Goal: Information Seeking & Learning: Learn about a topic

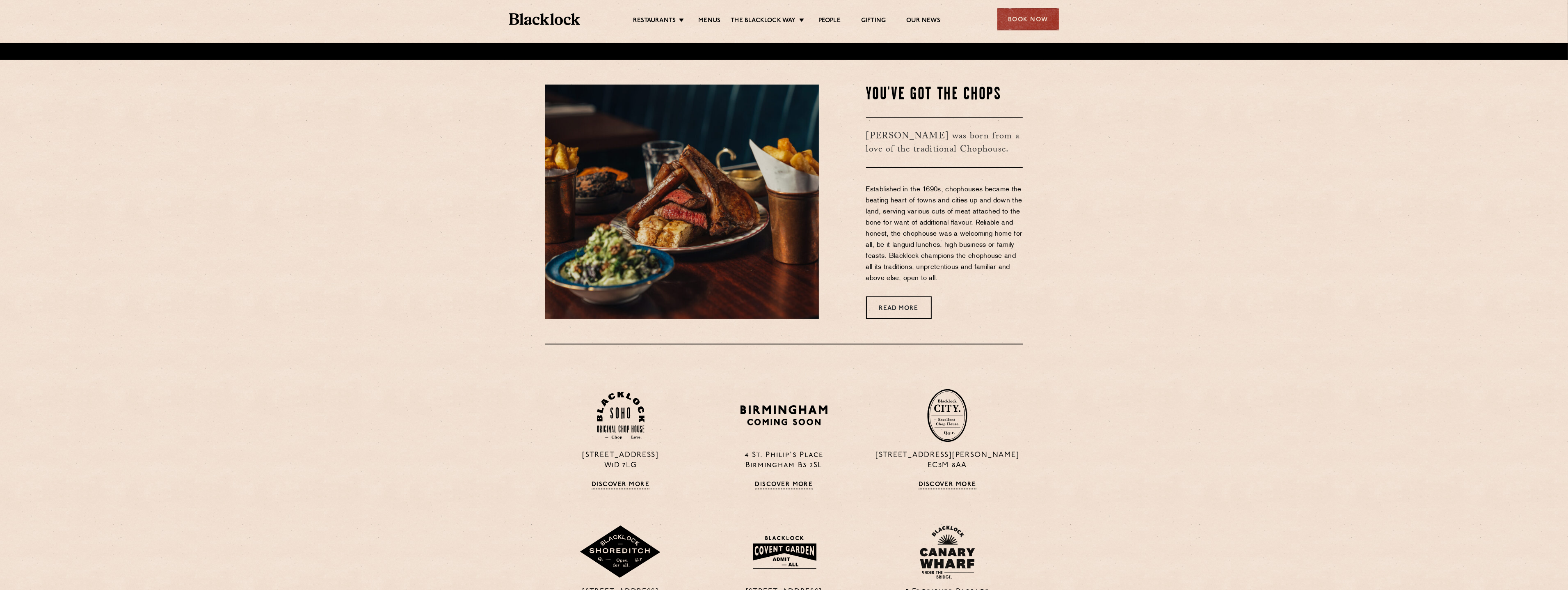
scroll to position [544, 0]
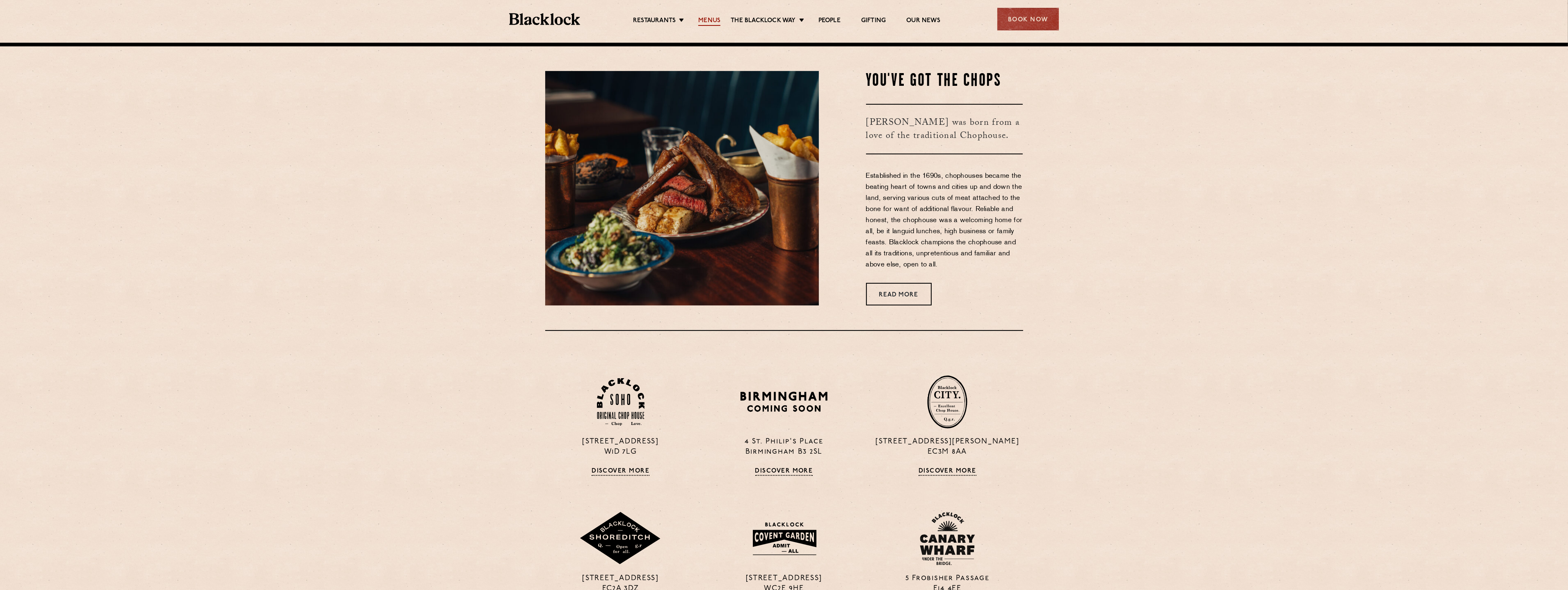
click at [708, 20] on link "Menus" at bounding box center [709, 21] width 22 height 9
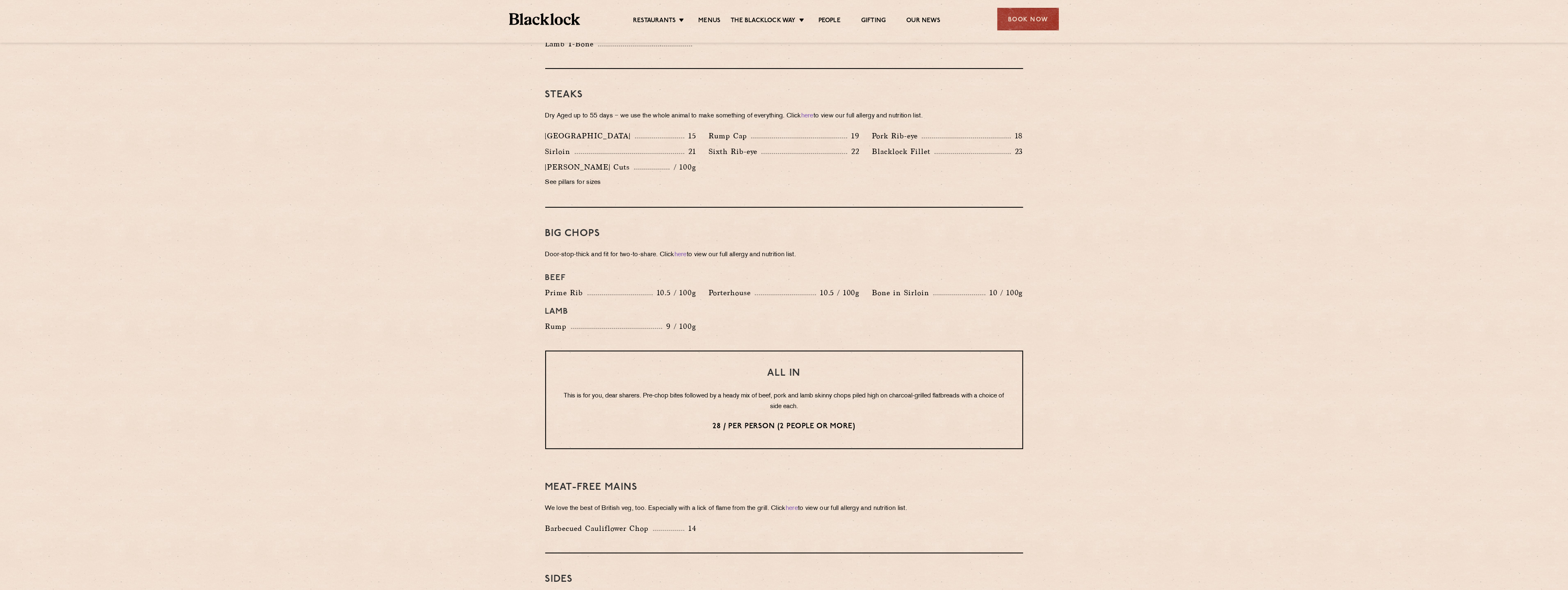
scroll to position [756, 0]
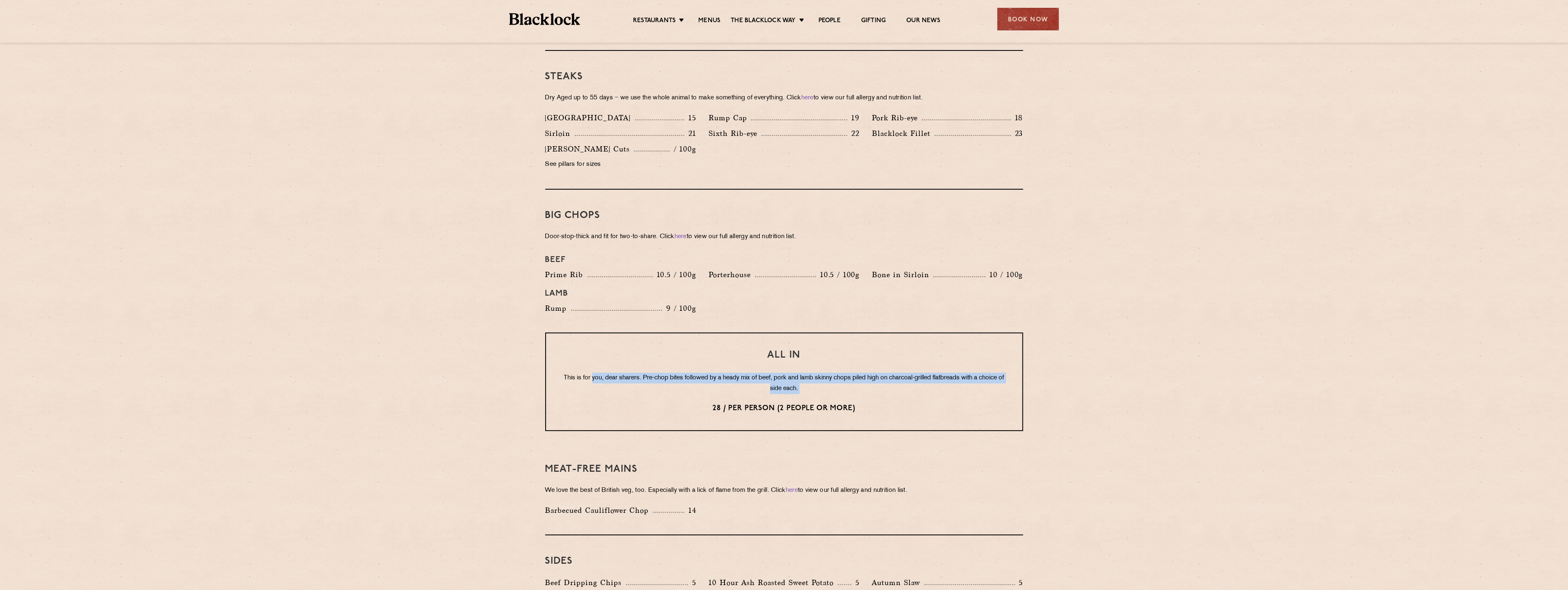
drag, startPoint x: 591, startPoint y: 366, endPoint x: 858, endPoint y: 385, distance: 267.7
click at [858, 385] on div "All In This is for you, dear sharers. Pre-chop bites followed by a heady mix of…" at bounding box center [784, 382] width 478 height 99
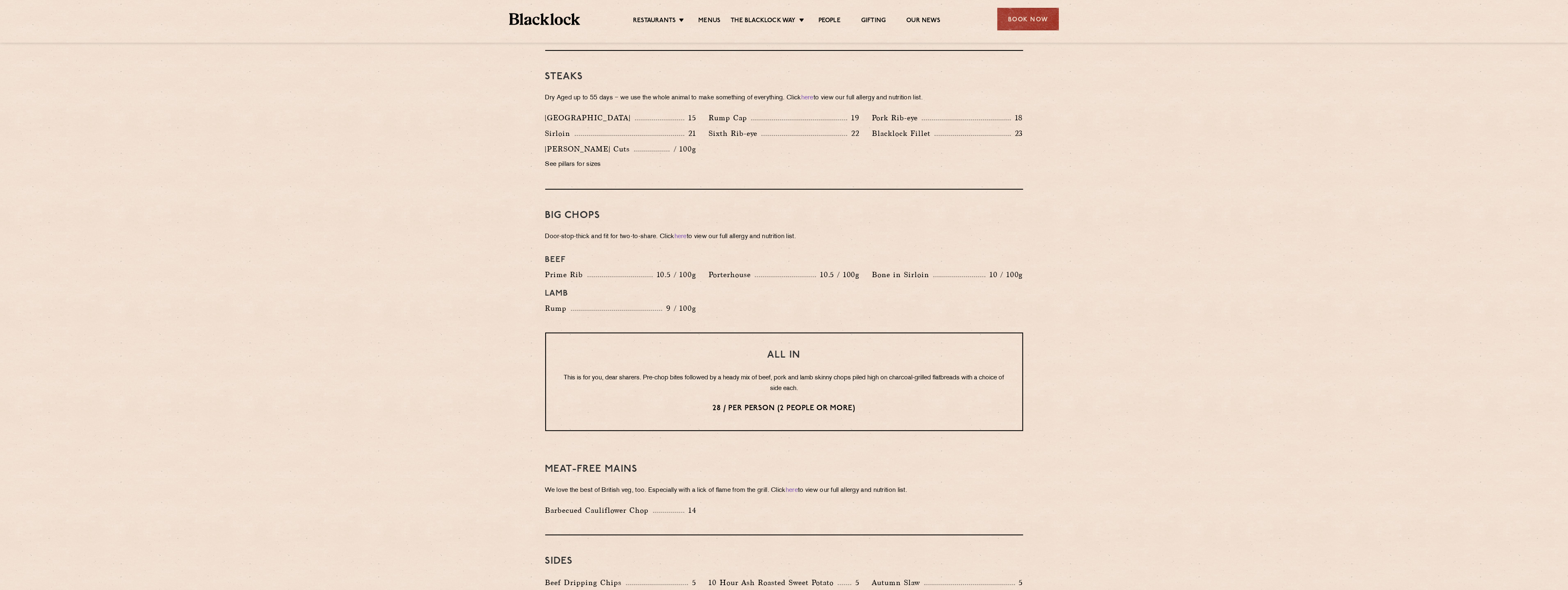
click at [853, 403] on p "28 / per person (2 people or more)" at bounding box center [784, 408] width 444 height 11
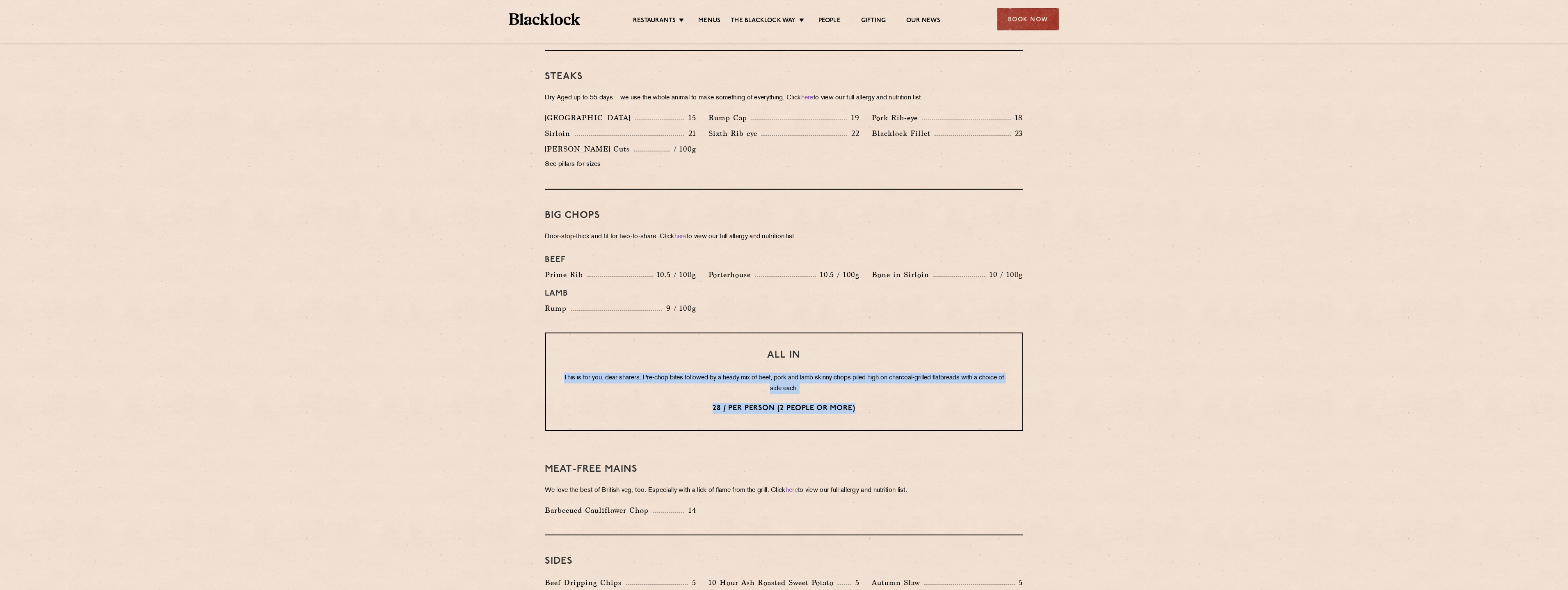
drag, startPoint x: 857, startPoint y: 392, endPoint x: 562, endPoint y: 359, distance: 296.8
click at [562, 359] on div "All In This is for you, dear sharers. Pre-chop bites followed by a heady mix of…" at bounding box center [784, 382] width 478 height 99
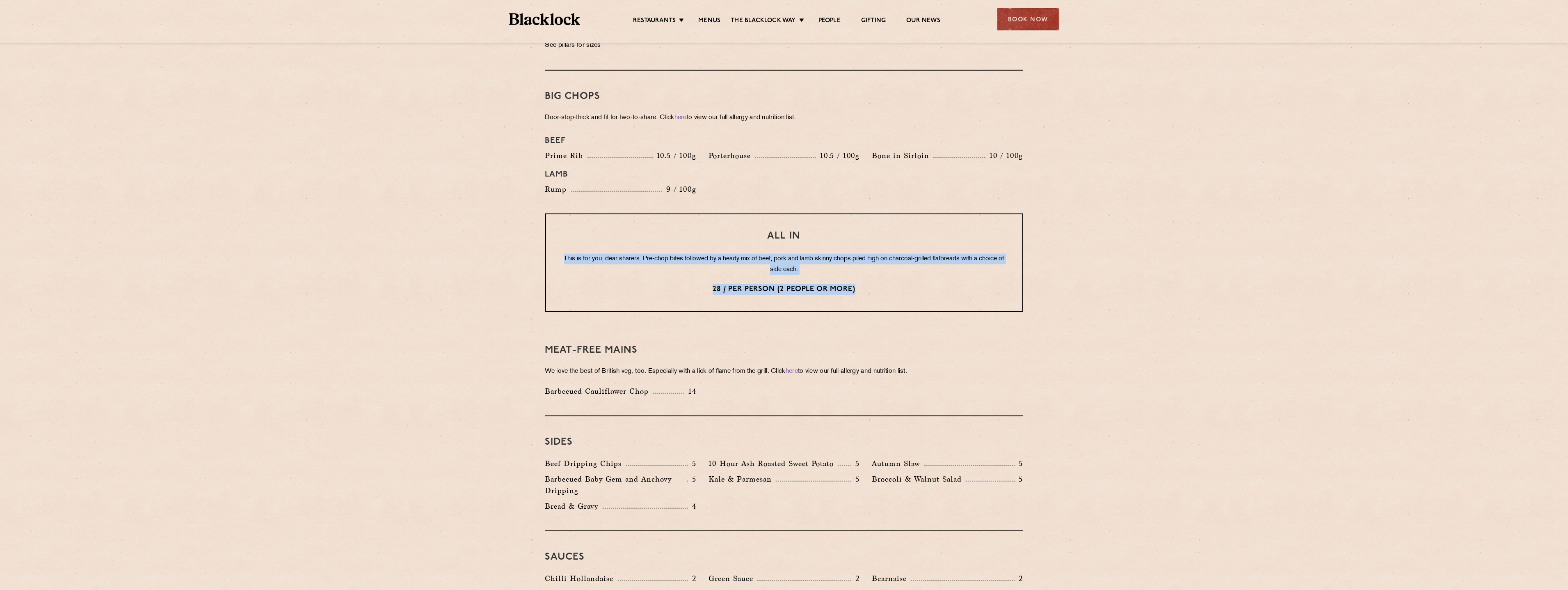
scroll to position [875, 0]
click at [883, 283] on div "All In This is for you, dear sharers. Pre-chop bites followed by a heady mix of…" at bounding box center [784, 263] width 478 height 99
drag, startPoint x: 864, startPoint y: 275, endPoint x: 765, endPoint y: 220, distance: 113.3
click at [765, 220] on div "All In This is for you, dear sharers. Pre-chop bites followed by a heady mix of…" at bounding box center [784, 263] width 478 height 99
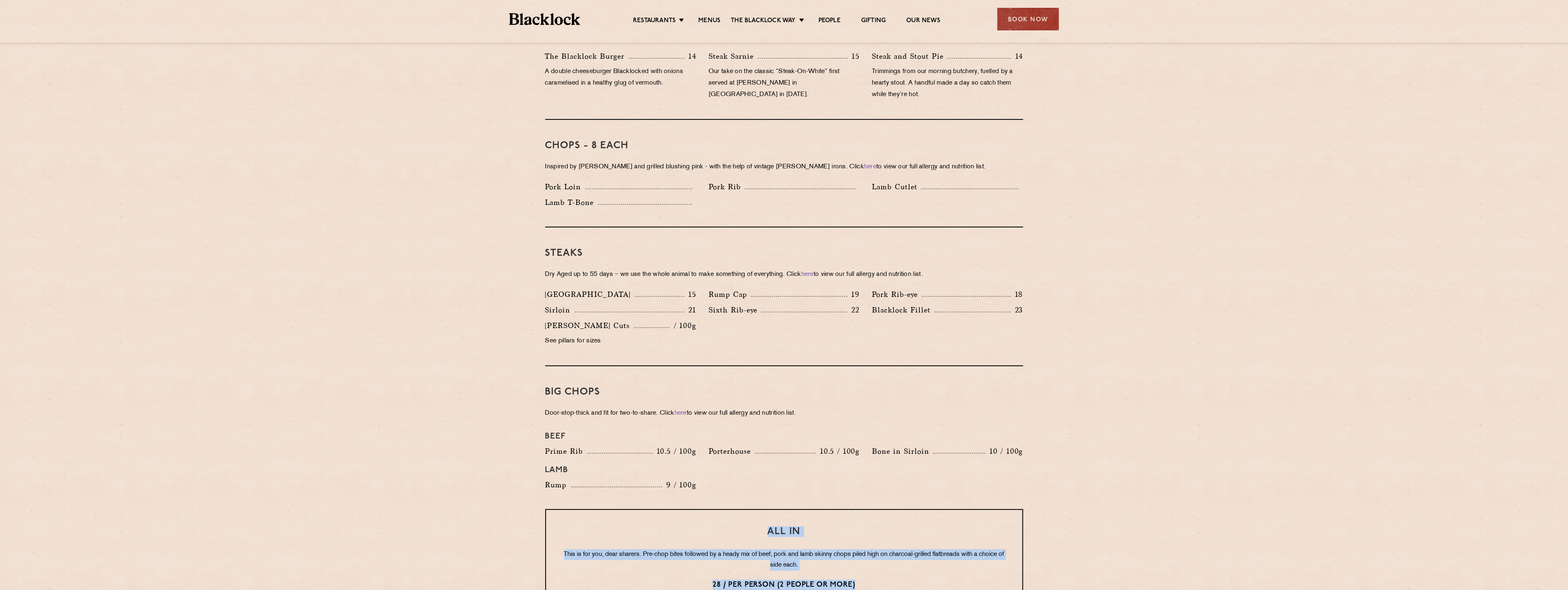
scroll to position [418, 0]
